Goal: Task Accomplishment & Management: Use online tool/utility

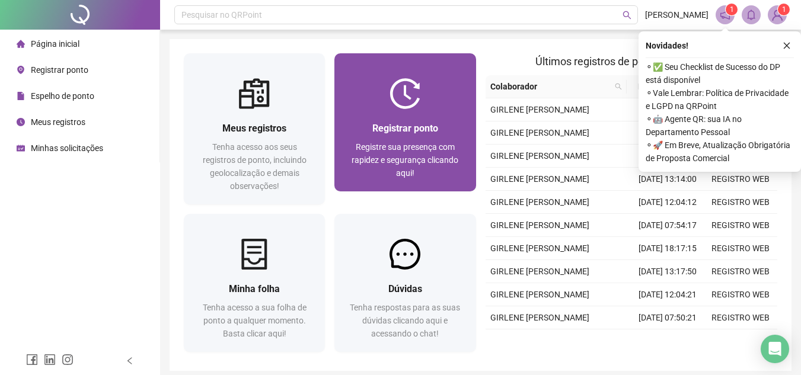
click at [409, 106] on img at bounding box center [405, 93] width 31 height 31
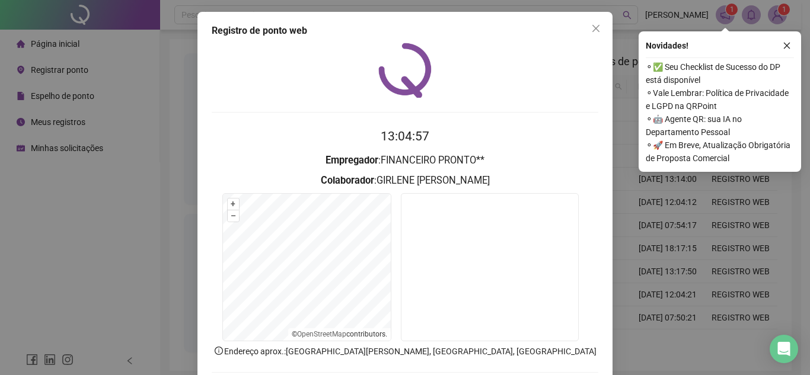
scroll to position [62, 0]
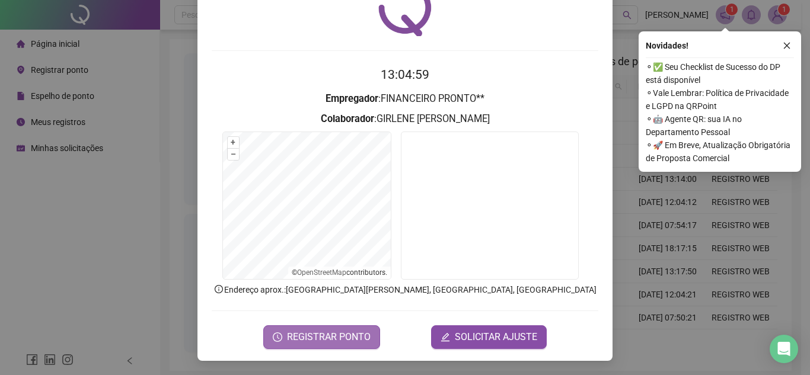
click at [338, 333] on span "REGISTRAR PONTO" at bounding box center [329, 337] width 84 height 14
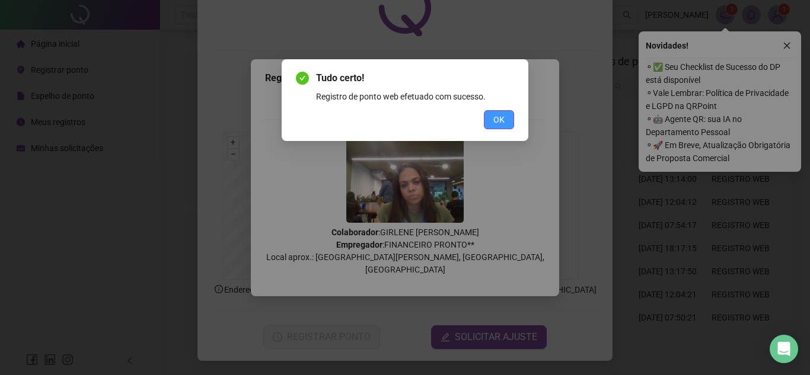
click at [503, 116] on span "OK" at bounding box center [498, 119] width 11 height 13
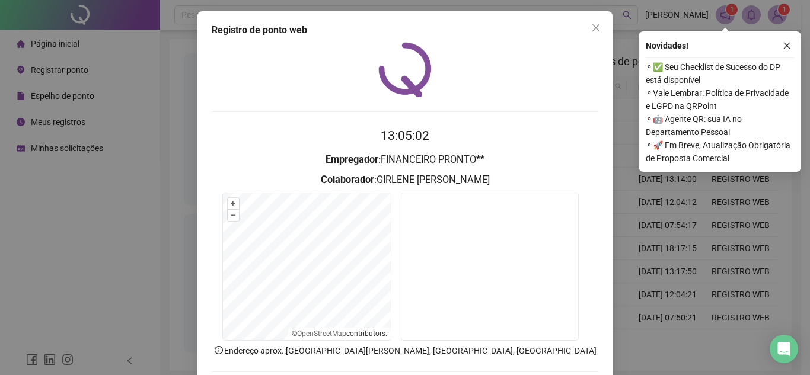
scroll to position [0, 0]
